Goal: Communication & Community: Answer question/provide support

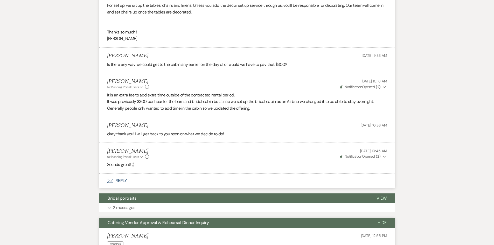
scroll to position [864, 0]
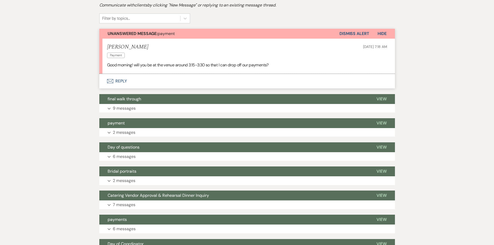
scroll to position [65, 0]
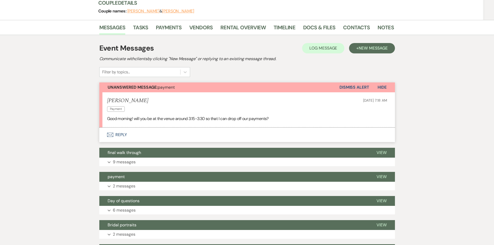
click at [118, 134] on button "Envelope Reply" at bounding box center [247, 135] width 296 height 15
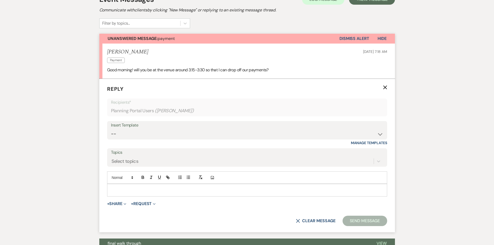
scroll to position [124, 0]
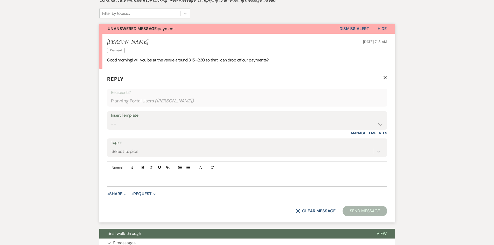
click at [126, 175] on div at bounding box center [247, 180] width 280 height 12
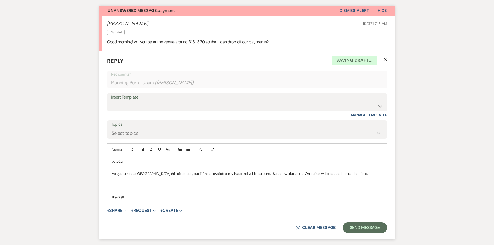
scroll to position [150, 0]
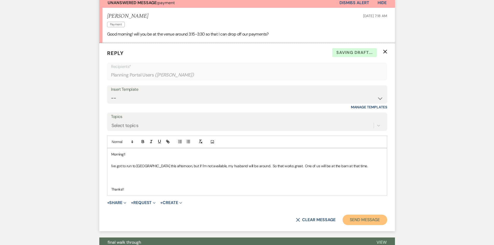
click at [353, 221] on button "Send Message" at bounding box center [365, 220] width 44 height 10
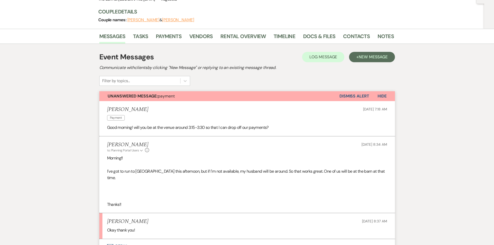
scroll to position [78, 0]
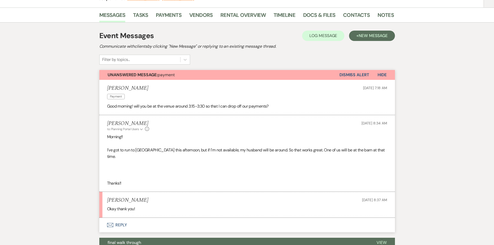
click at [116, 219] on button "Envelope Reply" at bounding box center [247, 225] width 296 height 15
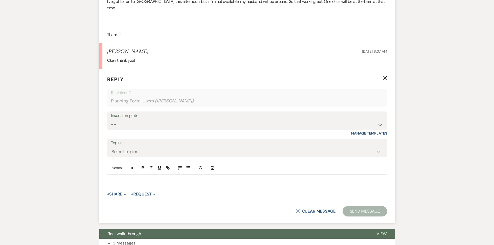
scroll to position [243, 0]
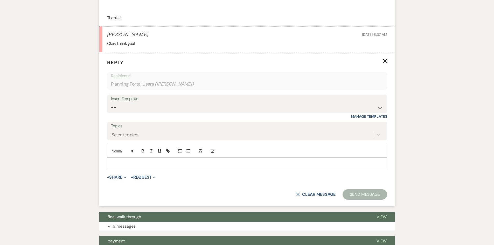
click at [122, 161] on p at bounding box center [247, 164] width 272 height 6
drag, startPoint x: 358, startPoint y: 192, endPoint x: 363, endPoint y: 192, distance: 4.2
click at [360, 192] on button "Send Message" at bounding box center [365, 194] width 44 height 10
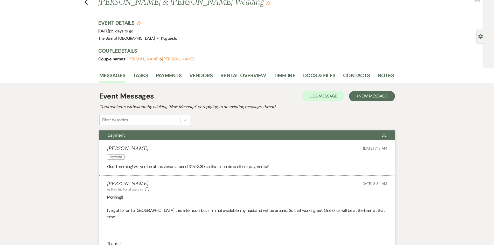
scroll to position [0, 0]
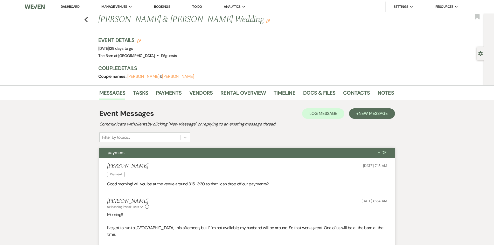
click at [72, 4] on link "Dashboard" at bounding box center [70, 6] width 19 height 4
